Goal: Task Accomplishment & Management: Manage account settings

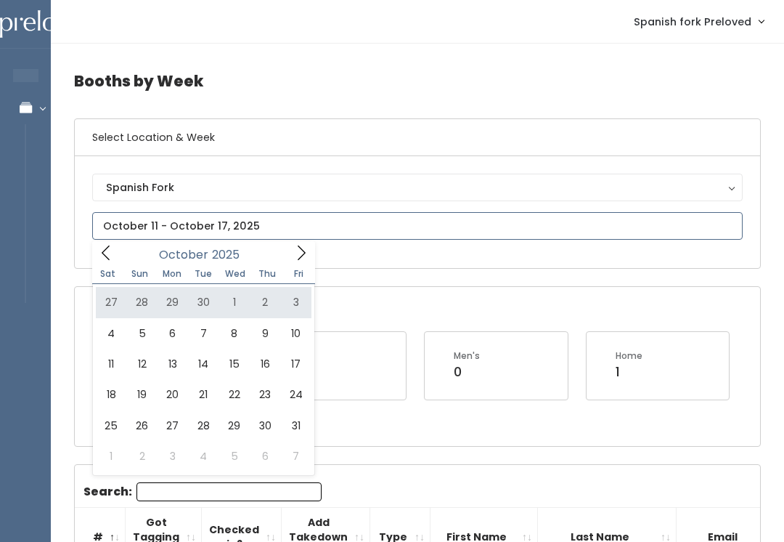
type input "September 27 to October 3"
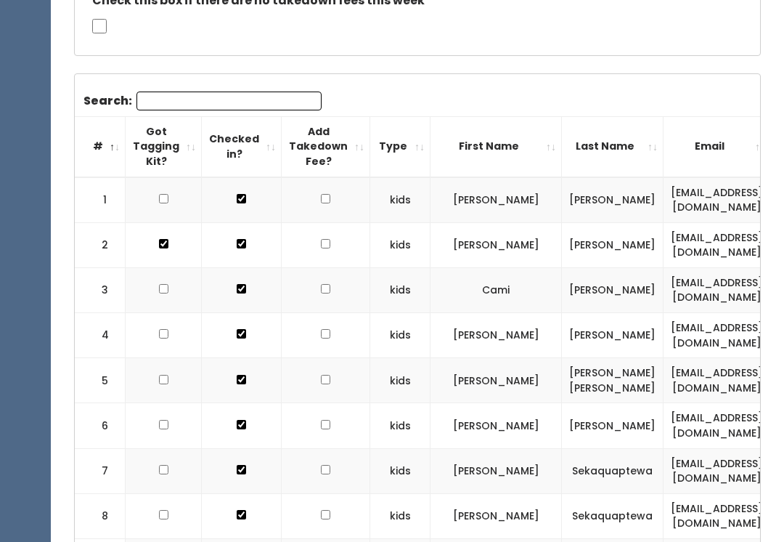
scroll to position [0, -1]
click at [253, 99] on input "Search:" at bounding box center [228, 100] width 185 height 19
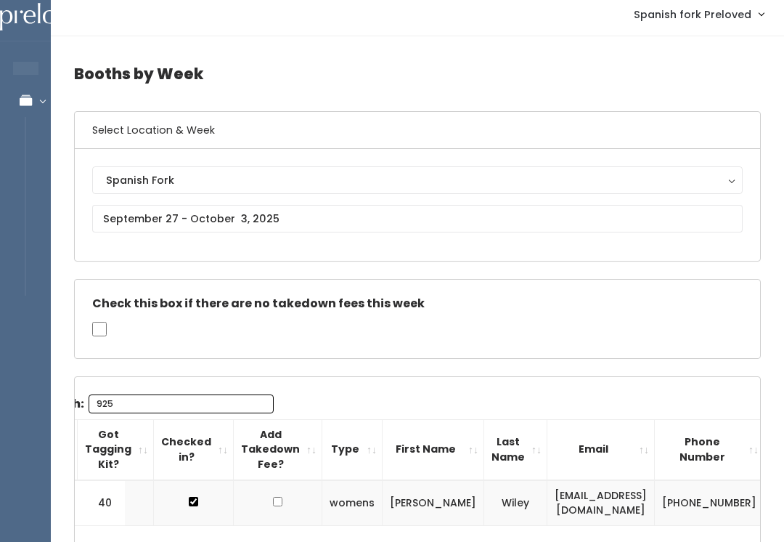
scroll to position [0, 0]
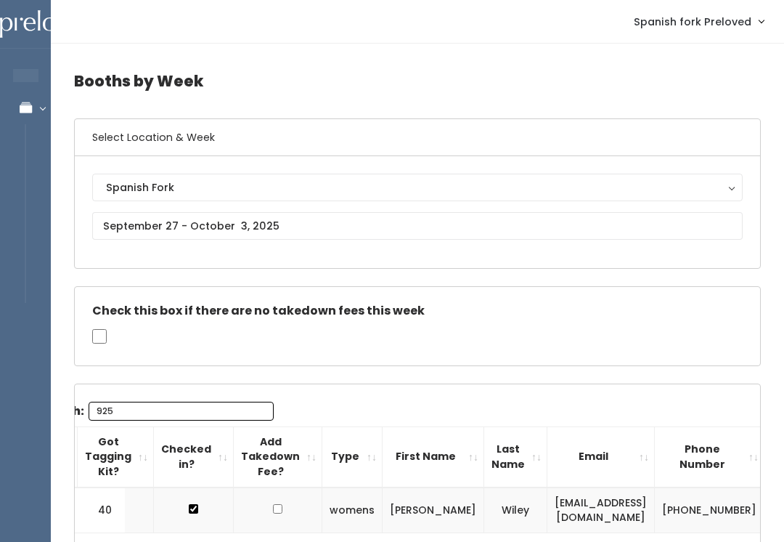
type input "925"
click at [730, 20] on span "Spanish fork Preloved" at bounding box center [693, 22] width 118 height 16
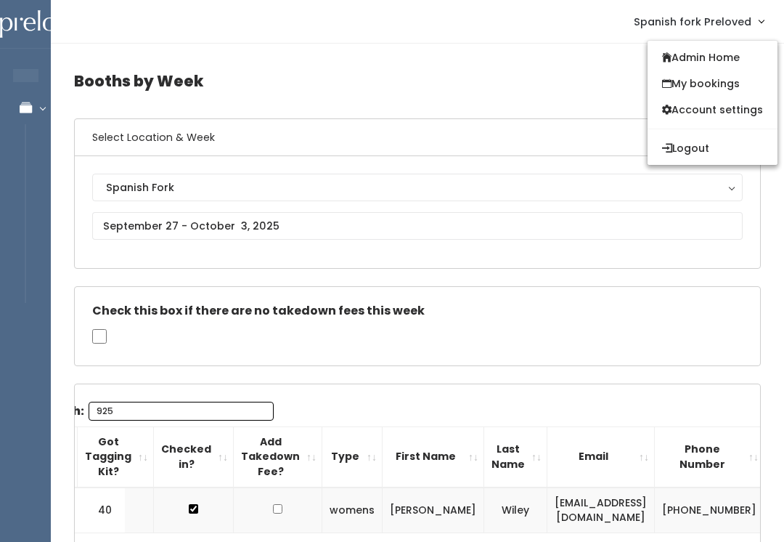
click at [739, 60] on link "Admin Home" at bounding box center [713, 57] width 130 height 26
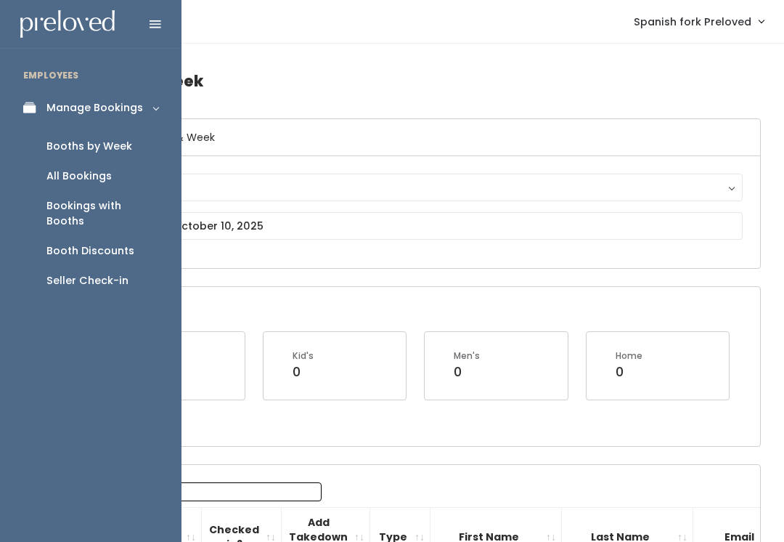
click at [114, 243] on div "Booth Discounts" at bounding box center [90, 250] width 88 height 15
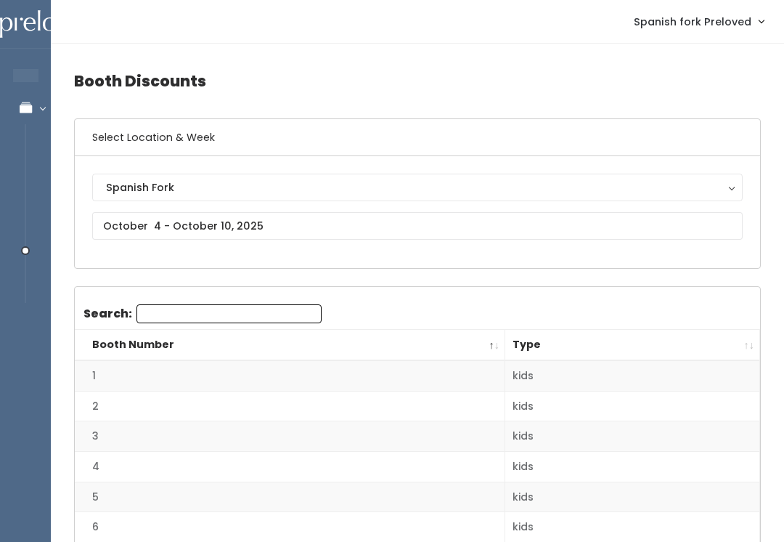
click at [200, 181] on div "Spanish Fork" at bounding box center [417, 187] width 623 height 16
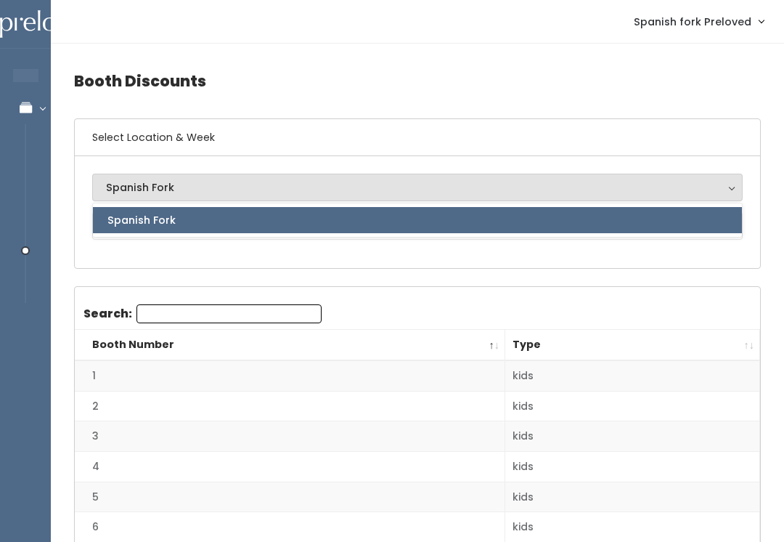
click at [252, 253] on div "Spanish Fork Spanish Fork Spanish Fork" at bounding box center [417, 212] width 685 height 112
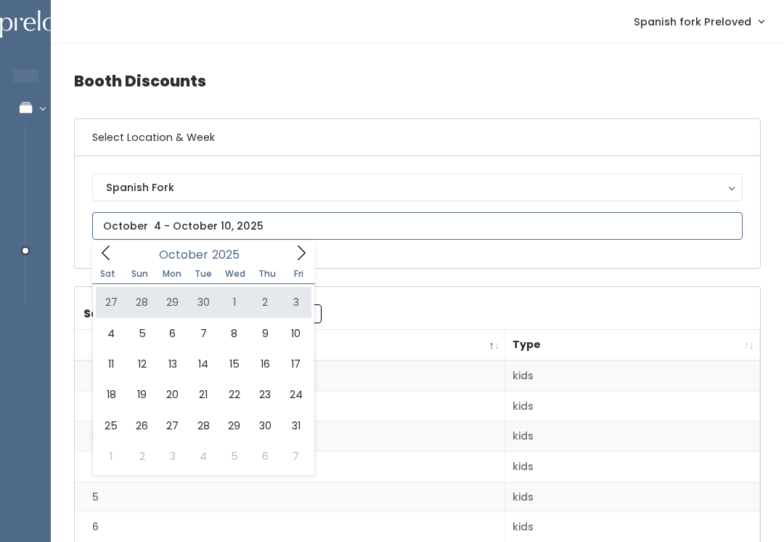
type input "September 27 to October 3"
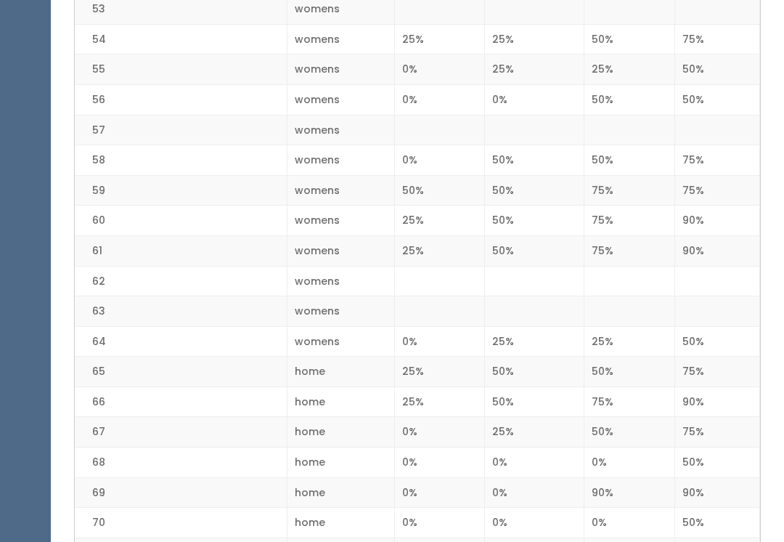
scroll to position [1935, 0]
